Goal: Information Seeking & Learning: Check status

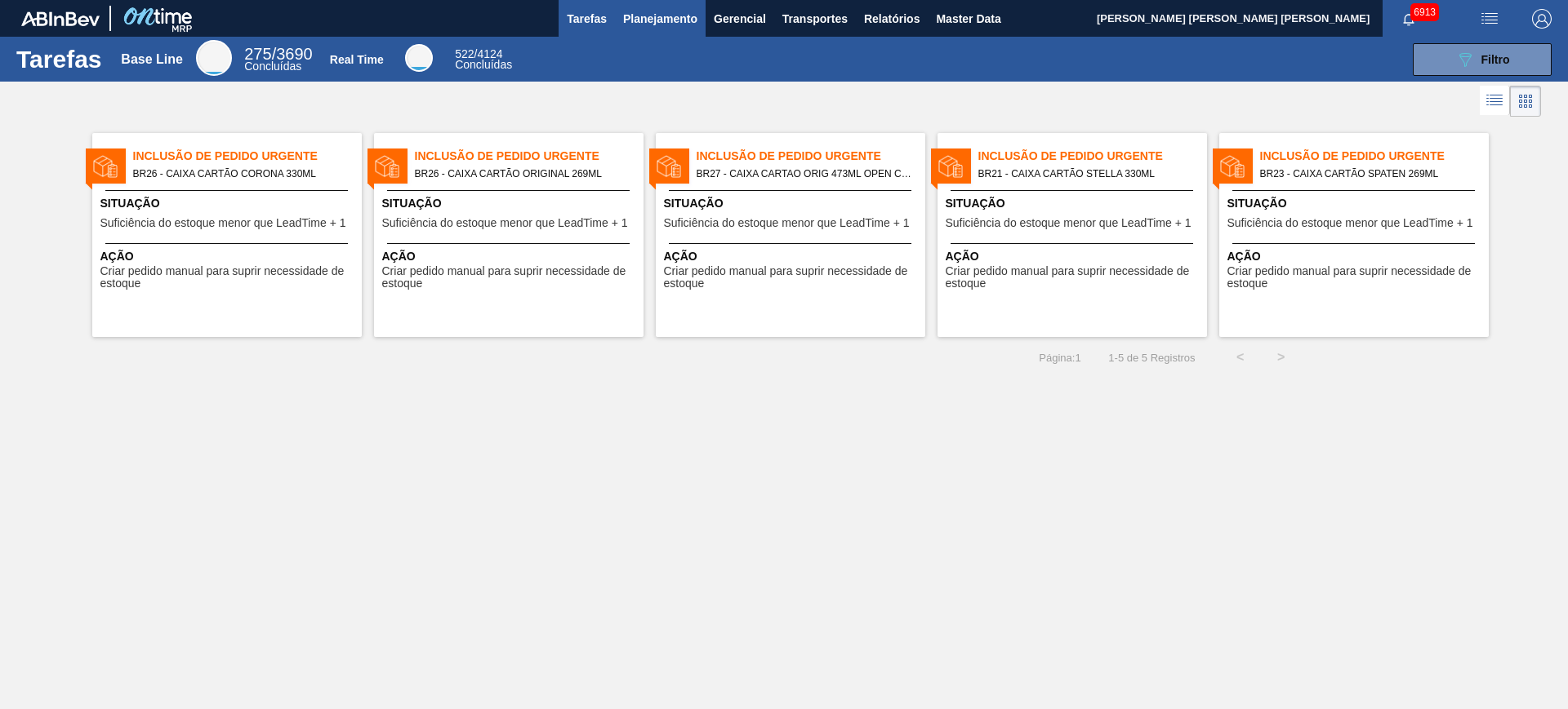
click at [672, 17] on span "Planejamento" at bounding box center [660, 19] width 75 height 20
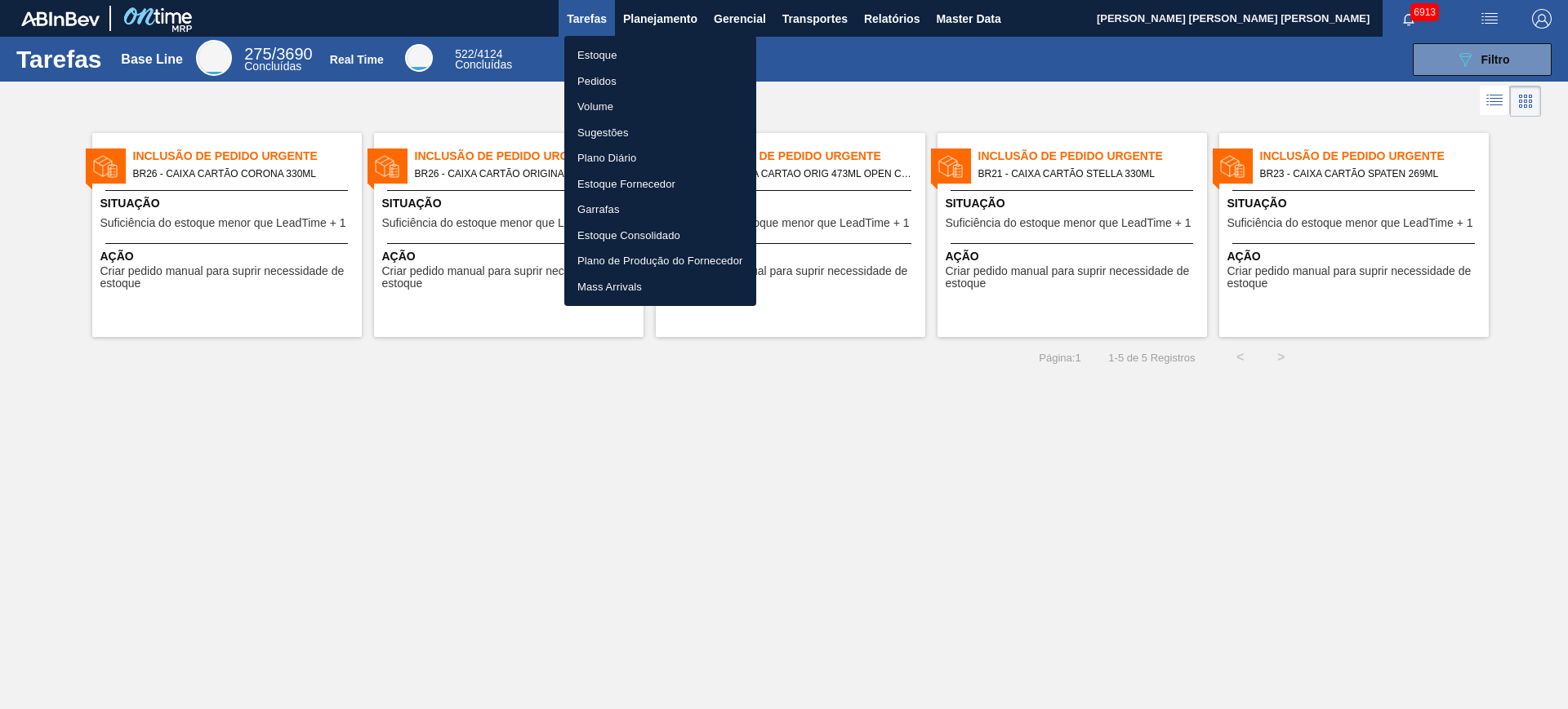
click at [646, 50] on li "Estoque" at bounding box center [660, 55] width 192 height 26
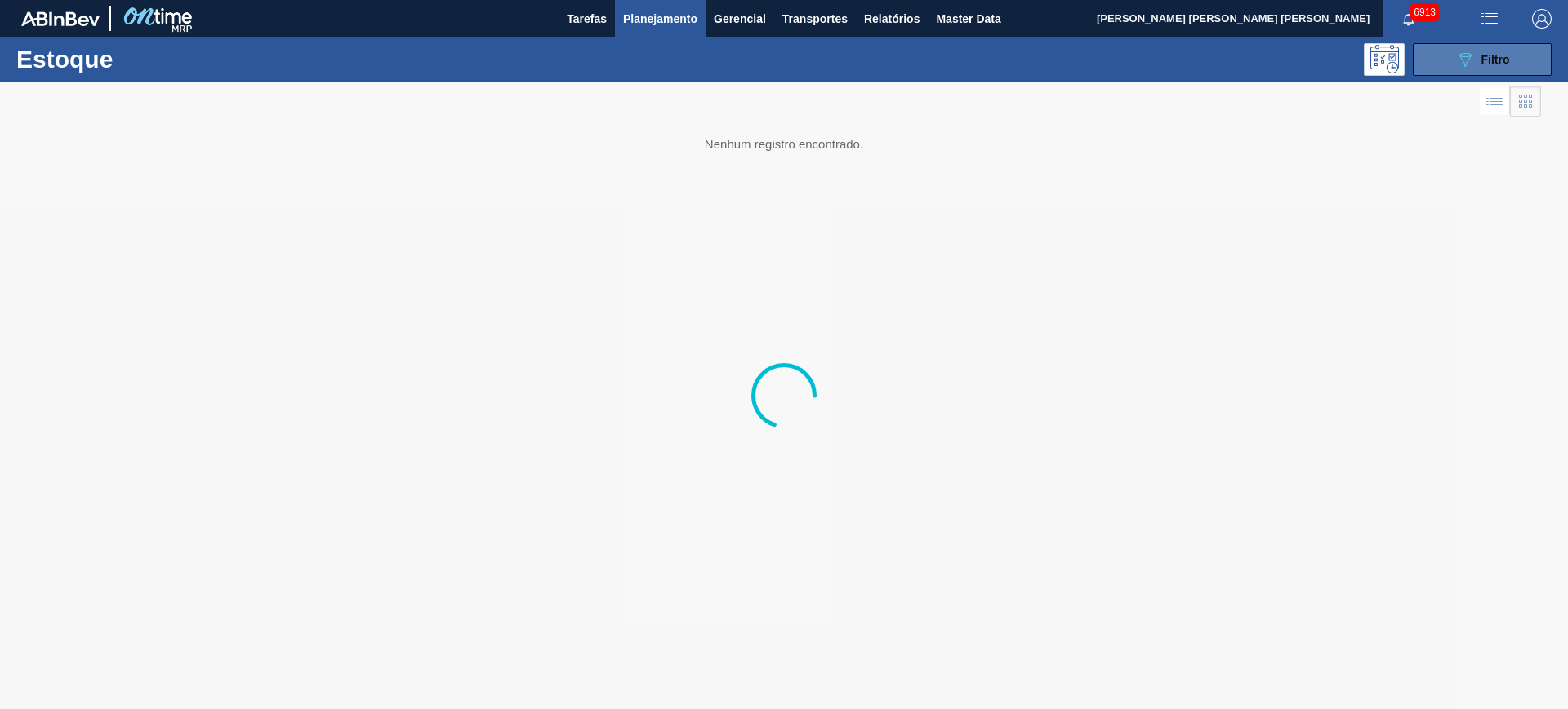
click at [1476, 58] on div "089F7B8B-B2A5-4AFE-B5C0-19BA573D28AC Filtro" at bounding box center [1482, 59] width 55 height 20
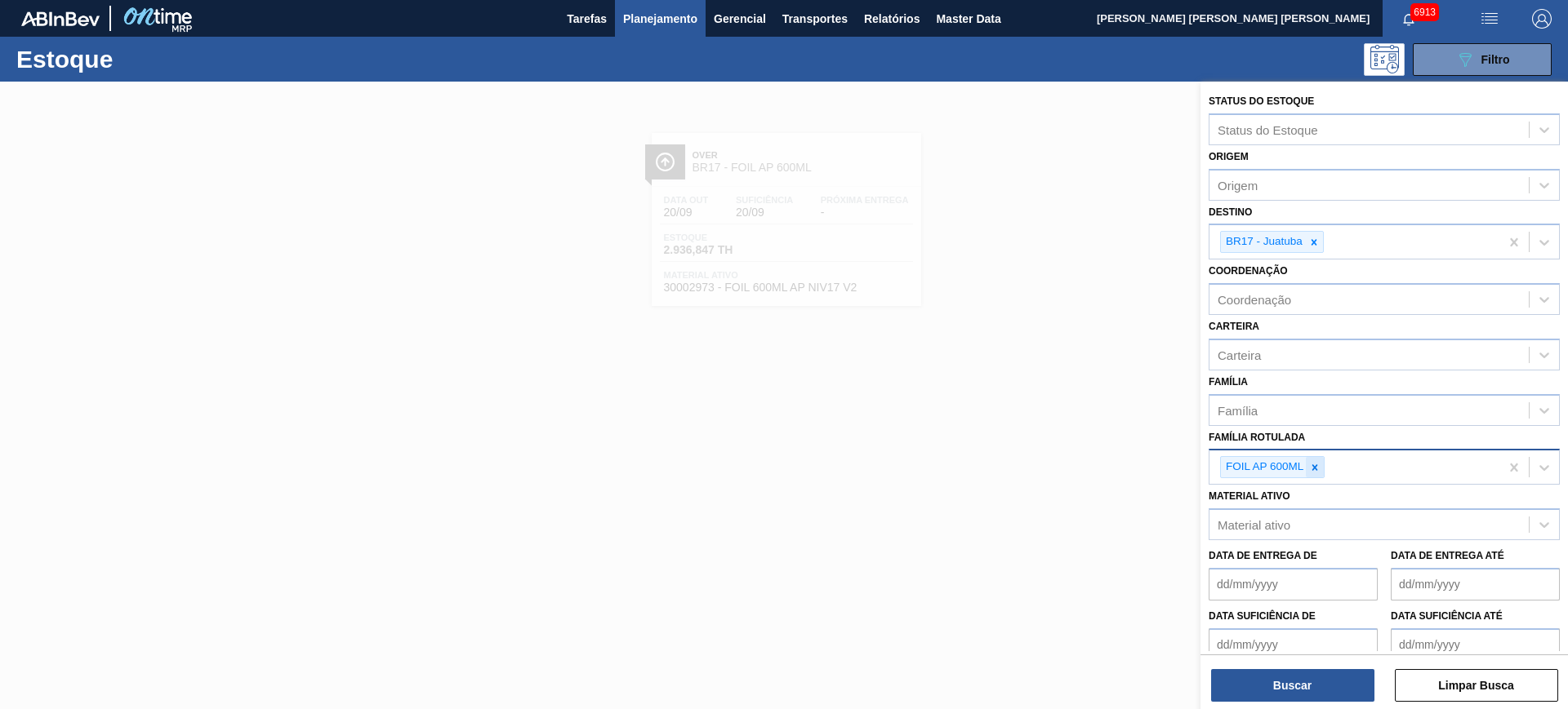
click at [1320, 466] on icon at bounding box center [1314, 467] width 12 height 12
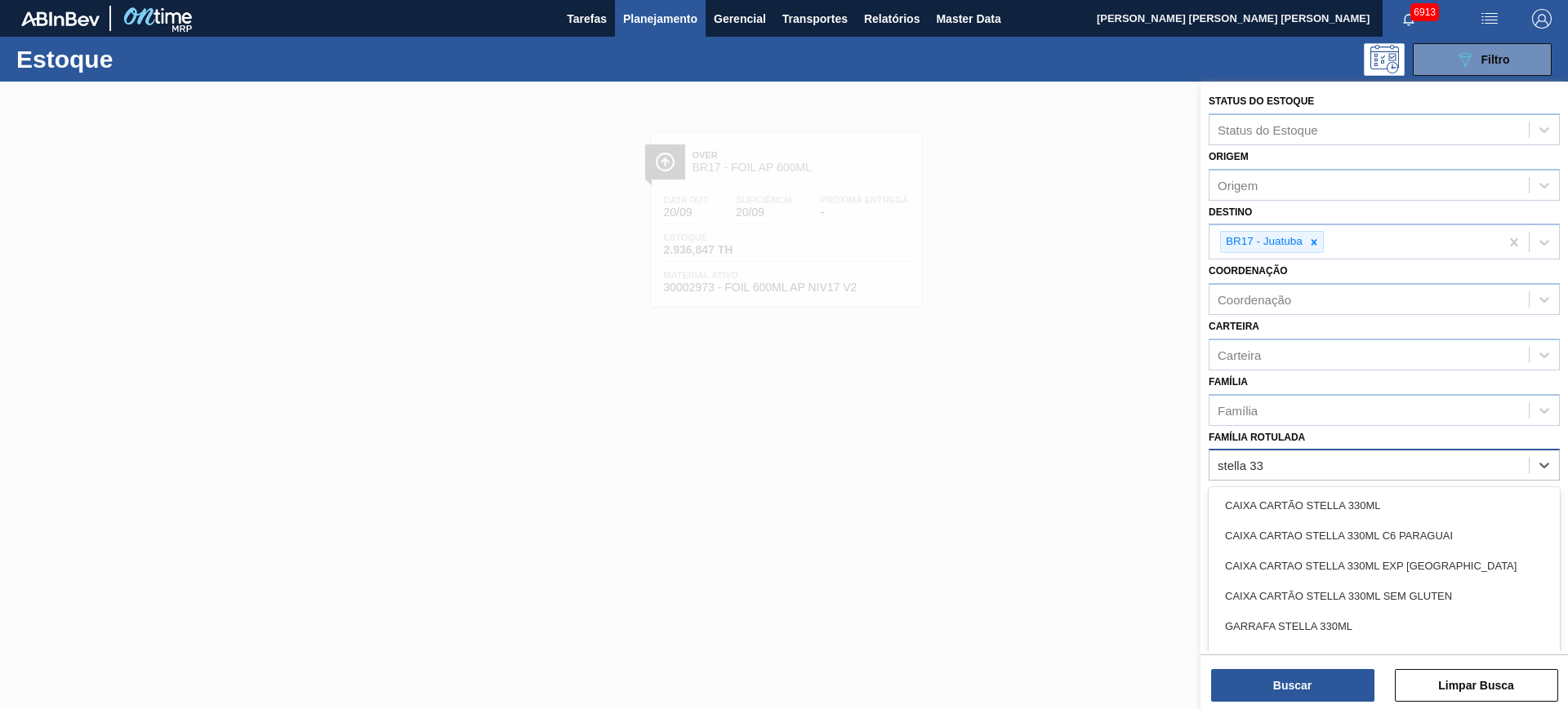
type Rotulada "stella 330"
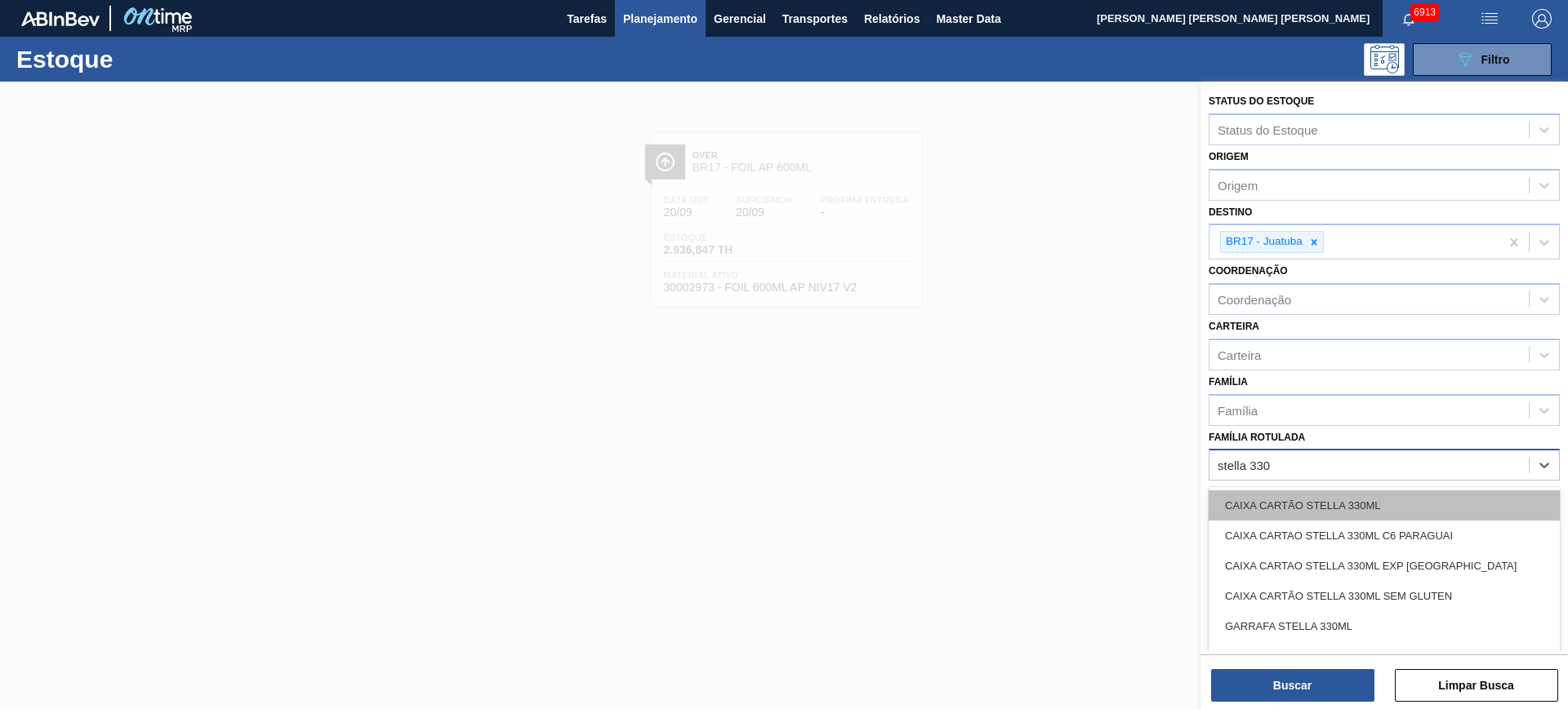
click at [1353, 499] on div "CAIXA CARTÃO STELLA 330ML" at bounding box center [1384, 506] width 352 height 31
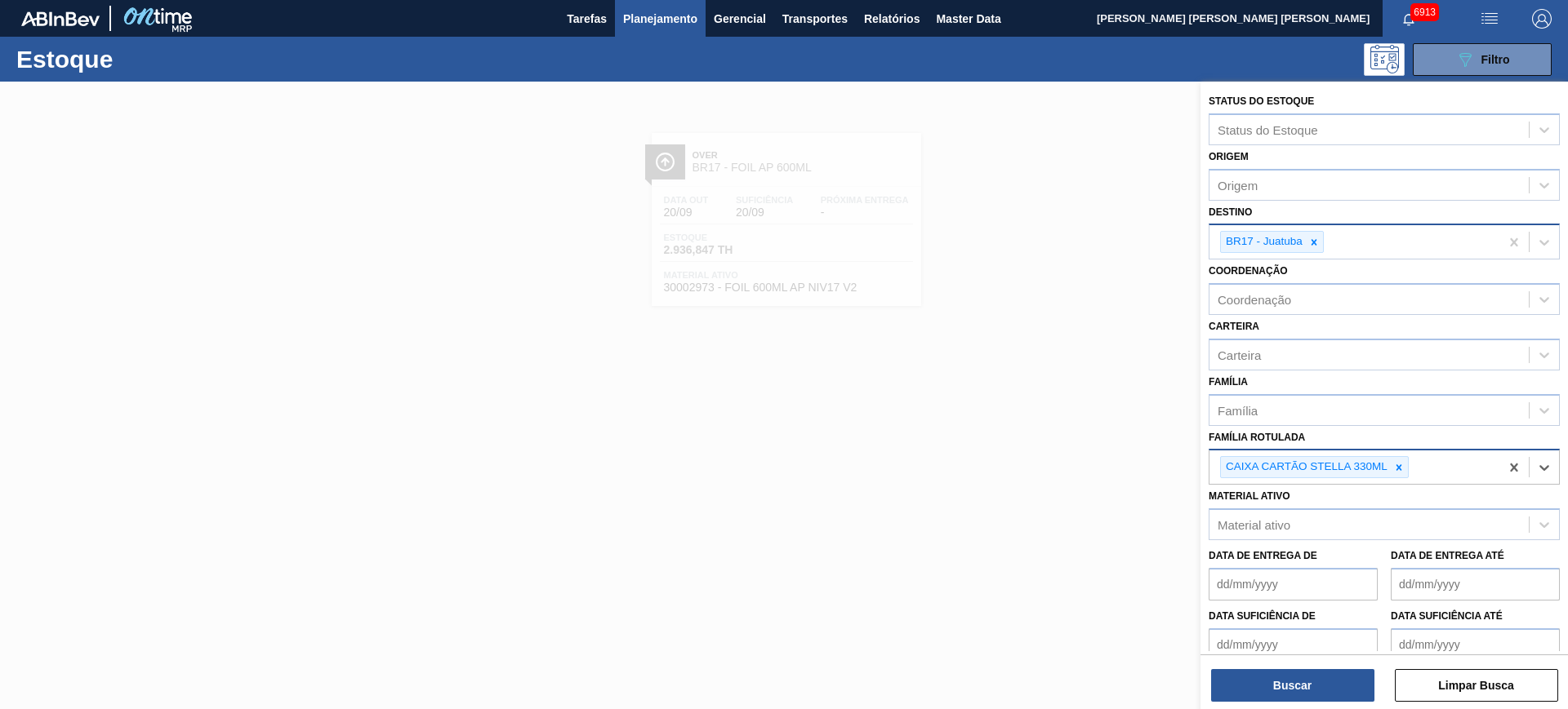
click at [1314, 253] on div "BR17 - Juatuba" at bounding box center [1271, 242] width 103 height 22
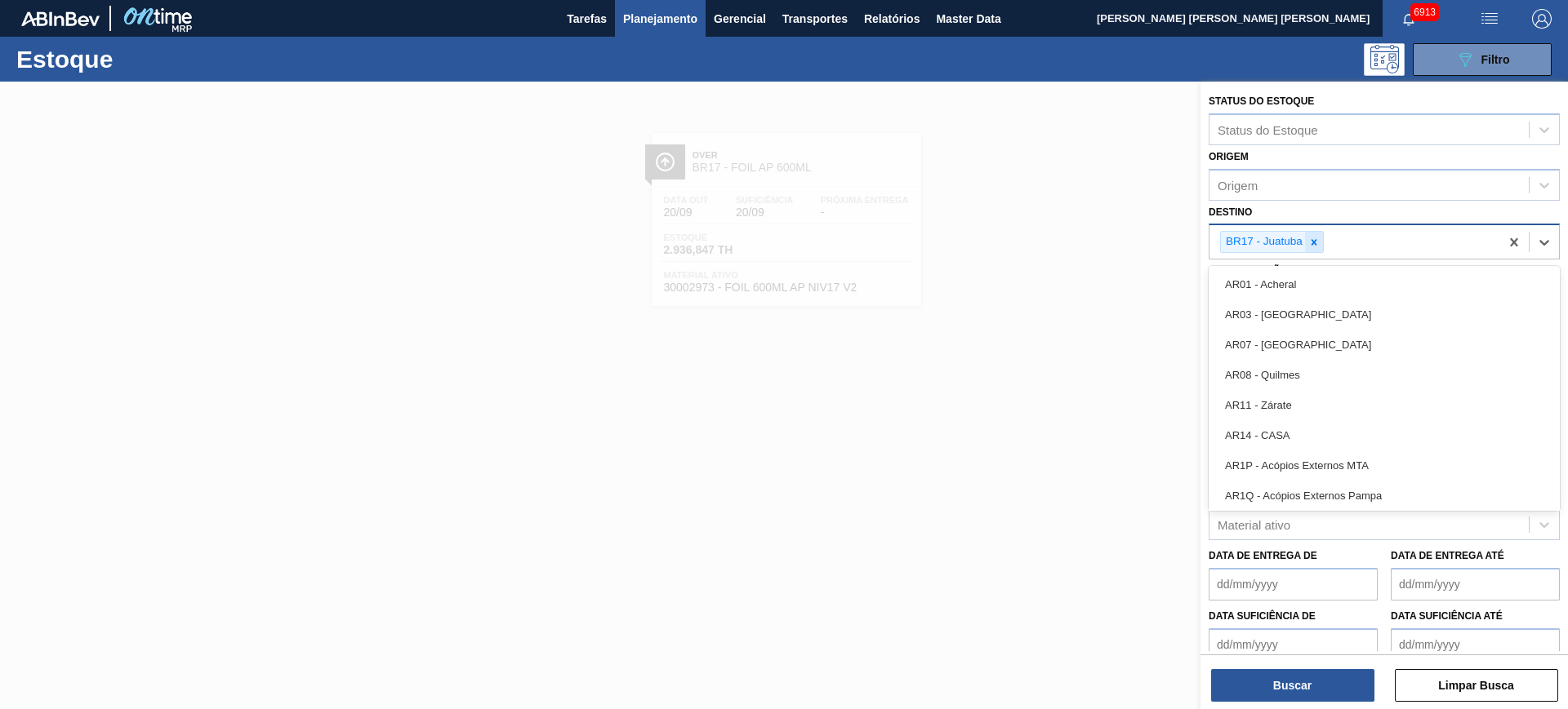
click at [1316, 246] on icon at bounding box center [1314, 242] width 12 height 12
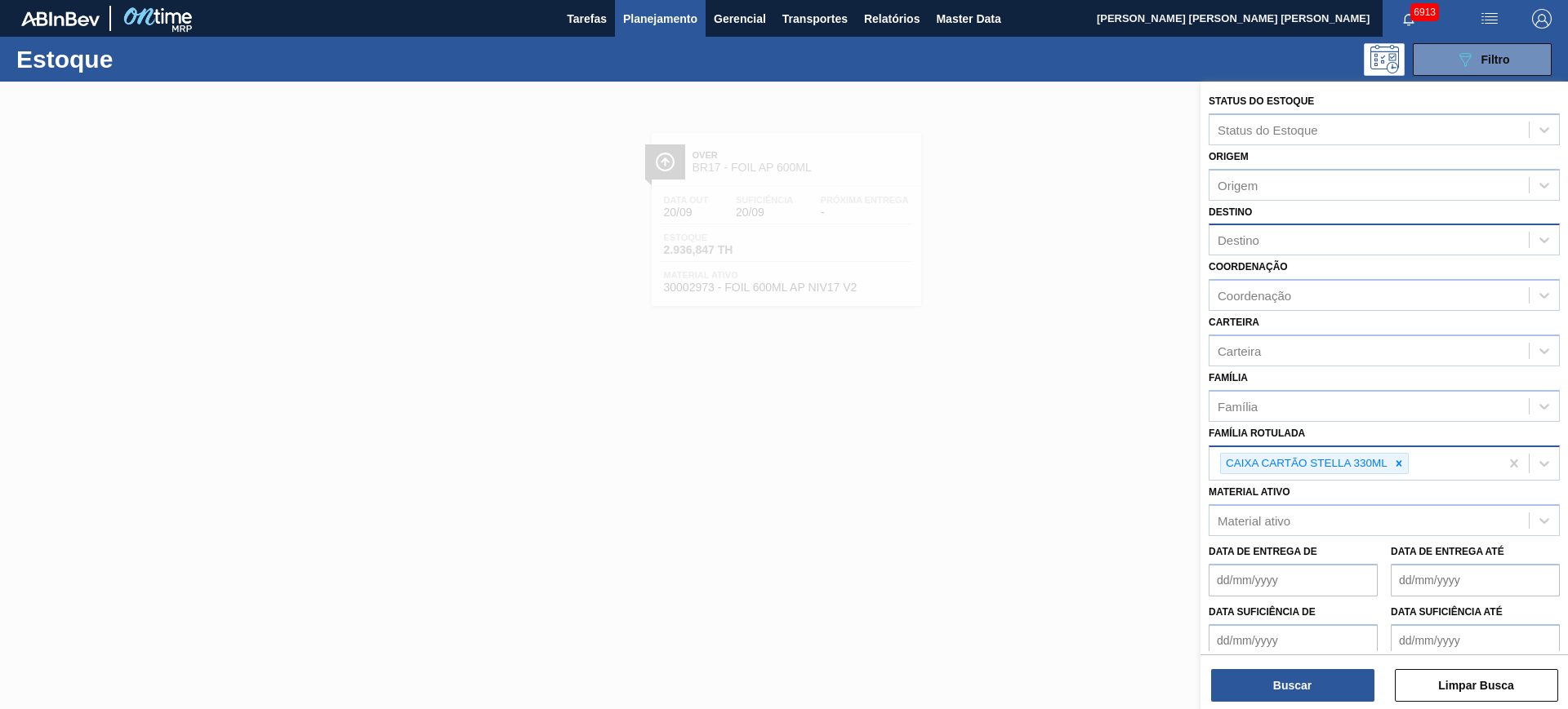
click at [1298, 219] on div "Destino Destino" at bounding box center [1384, 228] width 352 height 56
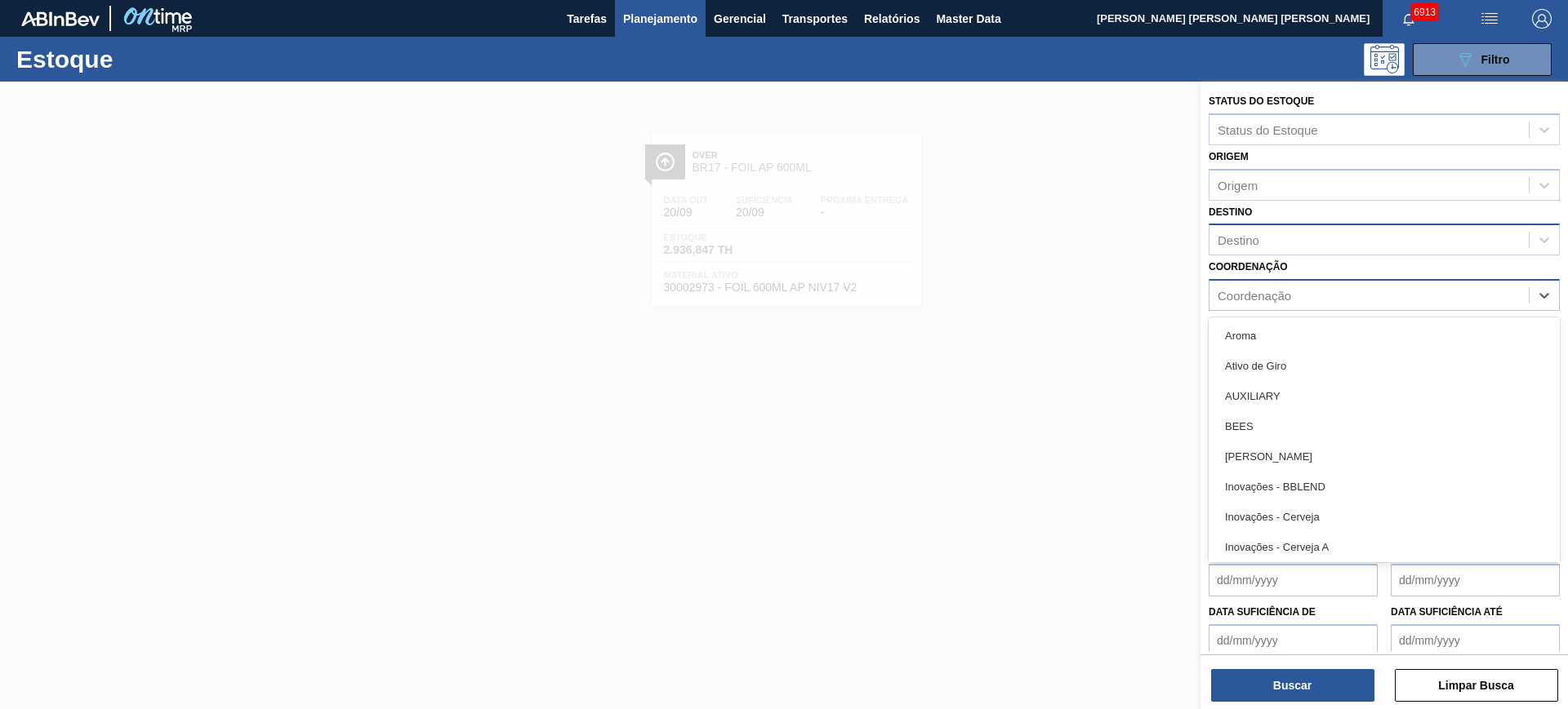
click at [1283, 297] on div "Coordenação" at bounding box center [1254, 296] width 74 height 13
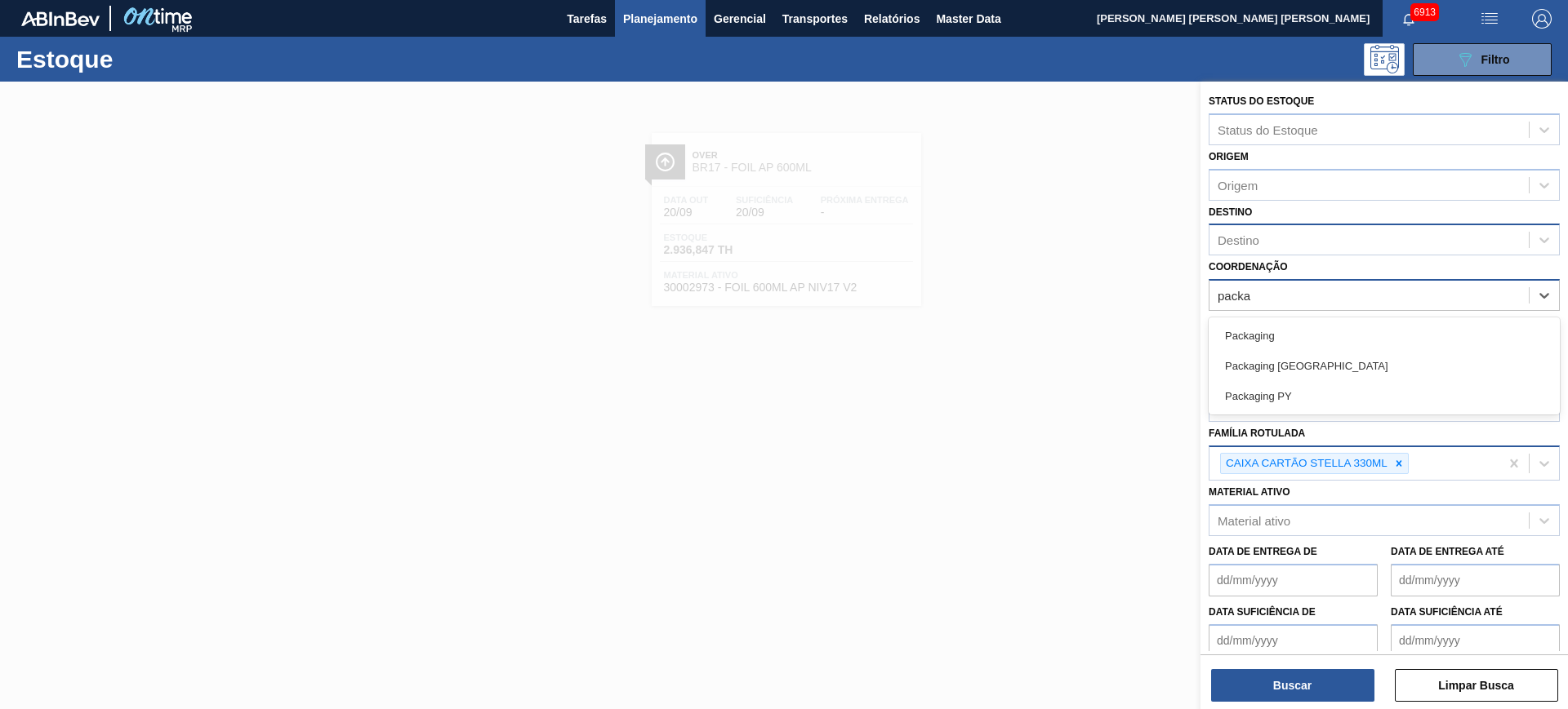
type input "packag"
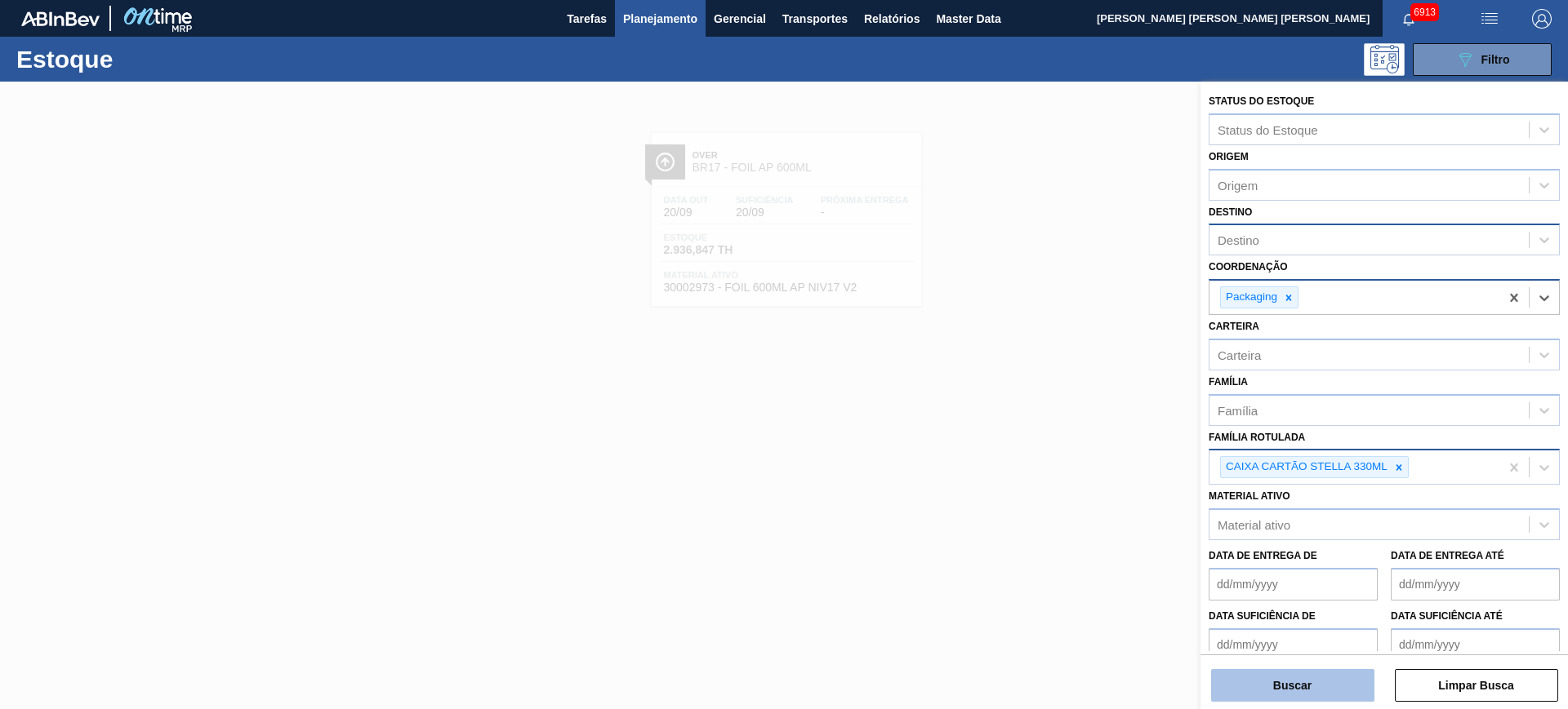
click at [1318, 689] on button "Buscar" at bounding box center [1293, 686] width 164 height 32
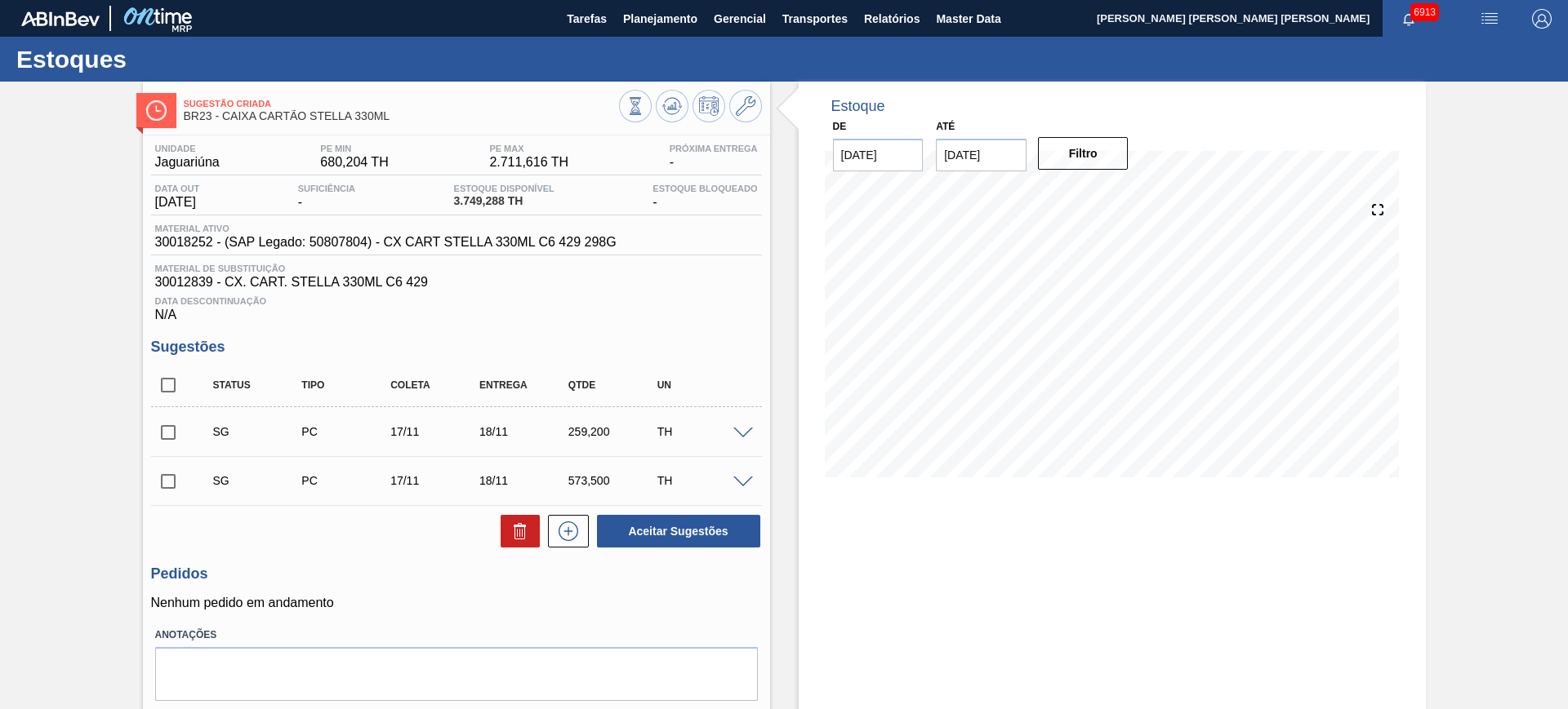
click at [744, 434] on span at bounding box center [744, 434] width 20 height 13
